Goal: Find specific page/section

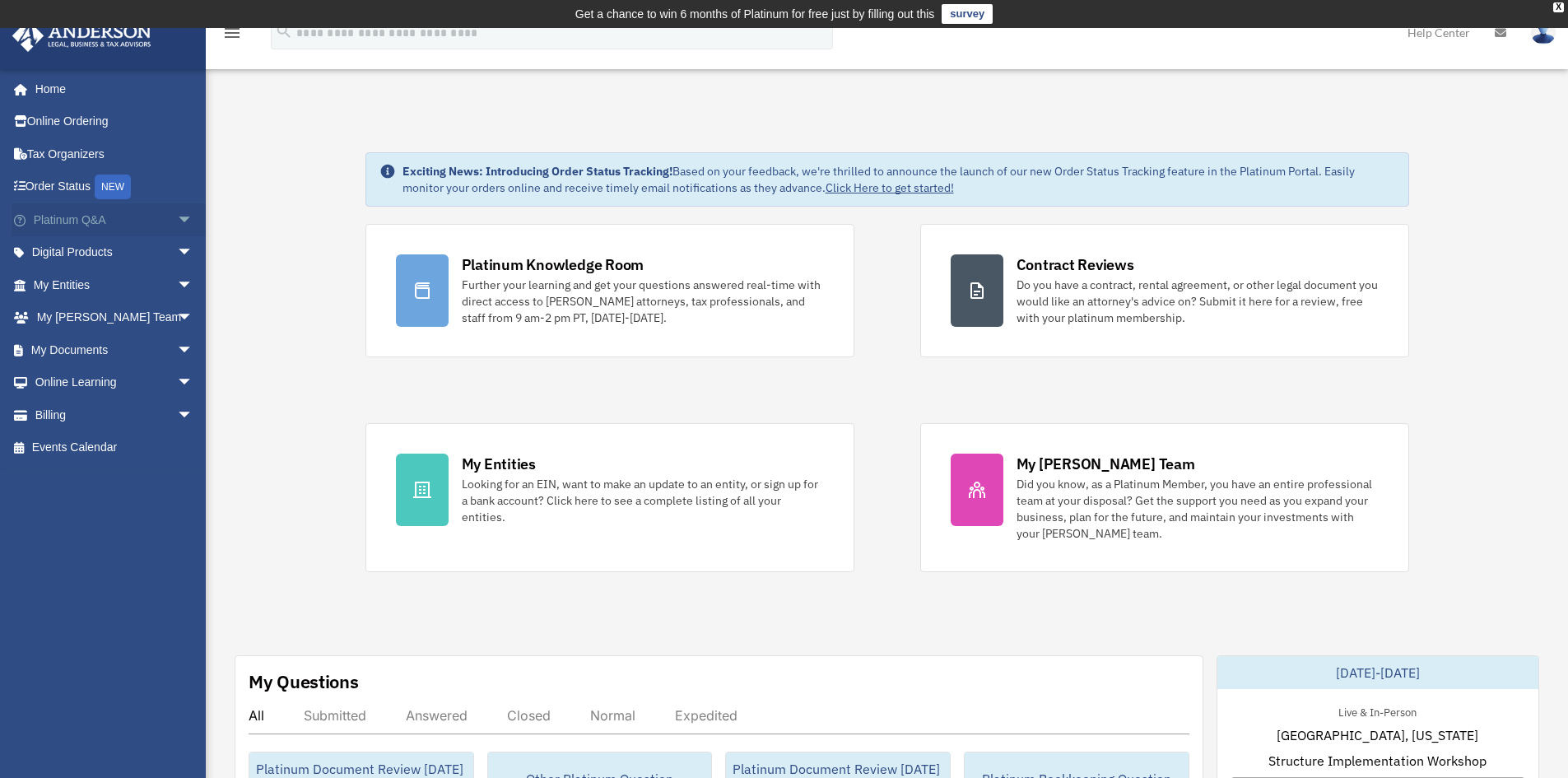
click at [178, 221] on span "arrow_drop_down" at bounding box center [193, 221] width 33 height 34
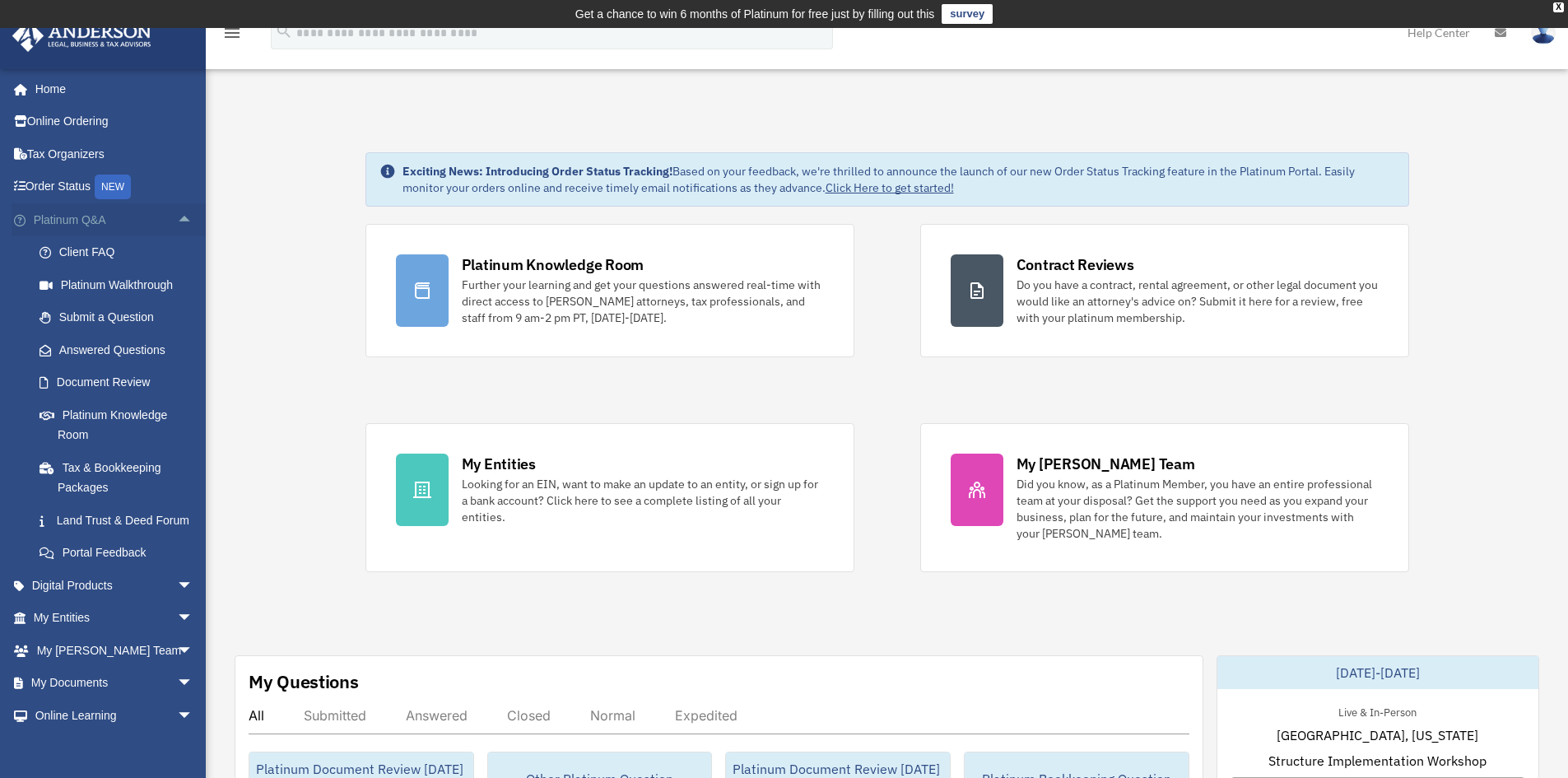
click at [177, 215] on span "arrow_drop_up" at bounding box center [193, 221] width 33 height 34
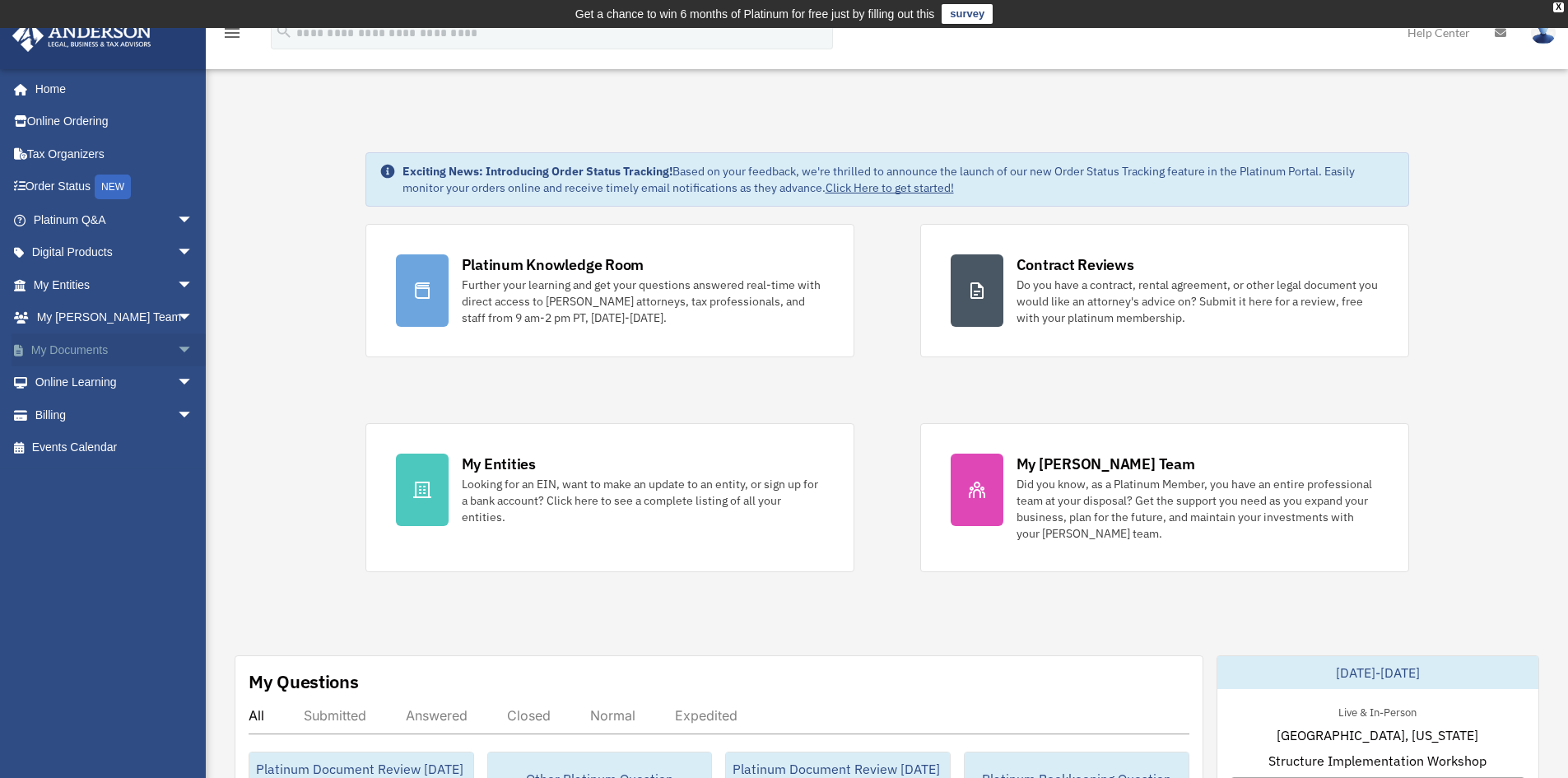
click at [177, 347] on span "arrow_drop_down" at bounding box center [193, 350] width 33 height 34
click at [177, 285] on span "arrow_drop_down" at bounding box center [193, 285] width 33 height 34
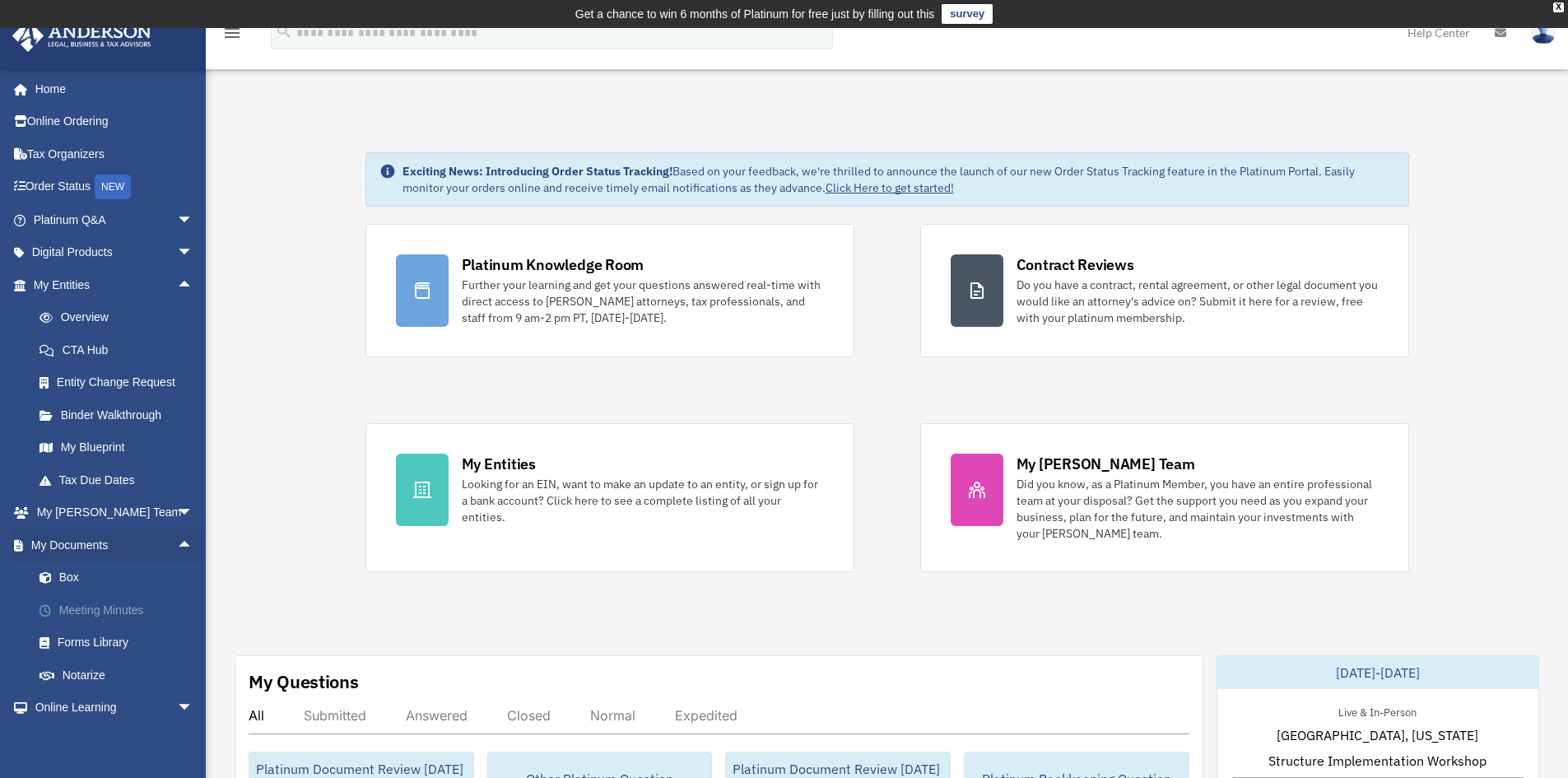
click at [111, 610] on link "Meeting Minutes" at bounding box center [120, 610] width 195 height 33
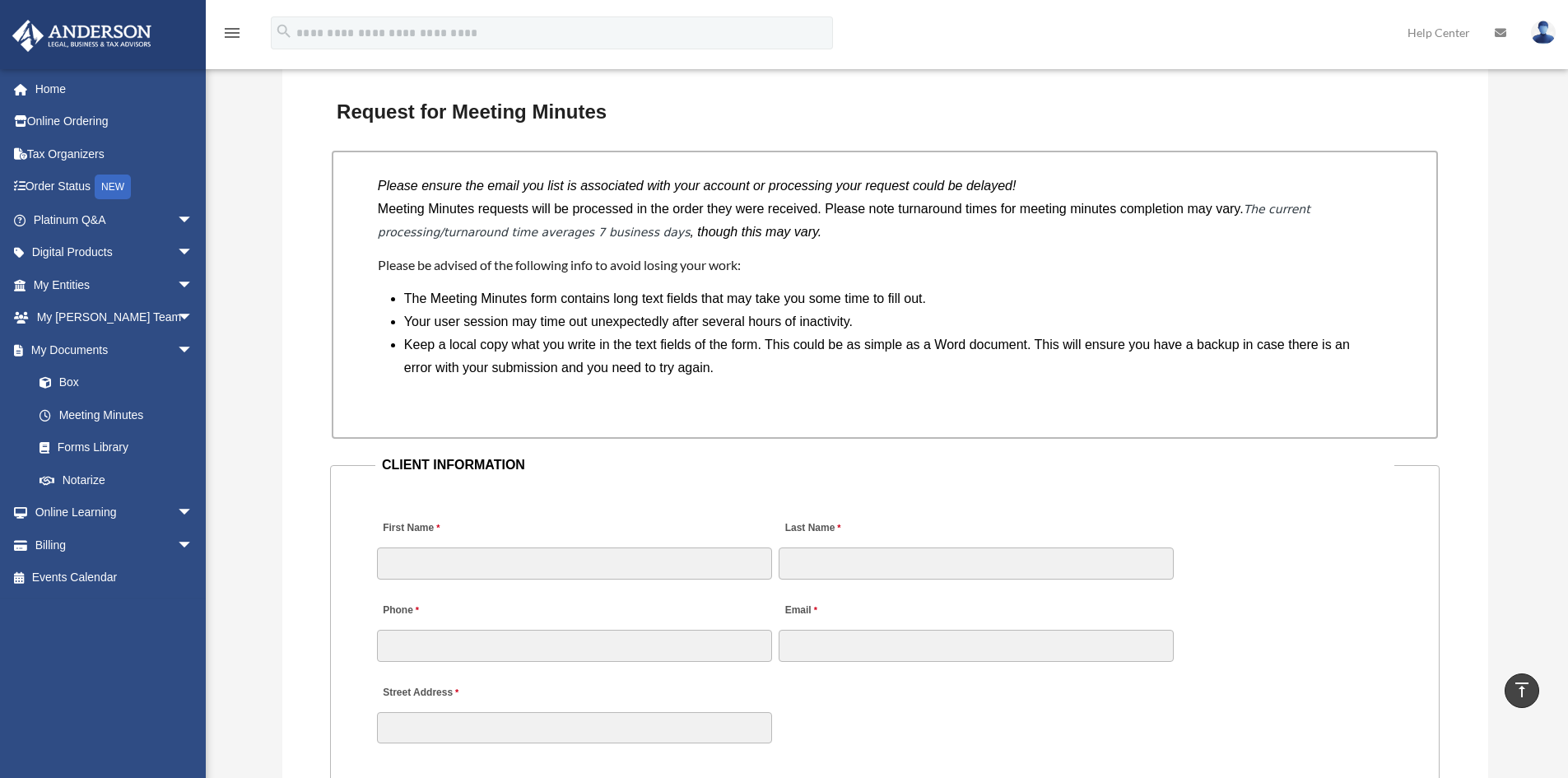
scroll to position [1263, 0]
